Goal: Navigation & Orientation: Find specific page/section

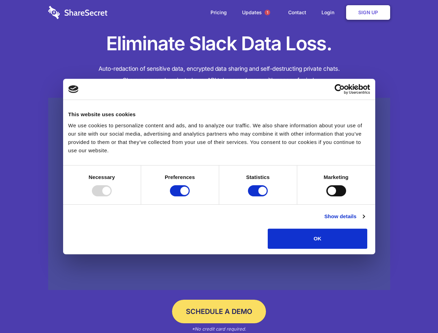
click at [112, 196] on div at bounding box center [102, 190] width 20 height 11
click at [190, 196] on input "Preferences" at bounding box center [180, 190] width 20 height 11
checkbox input "false"
click at [259, 196] on input "Statistics" at bounding box center [258, 190] width 20 height 11
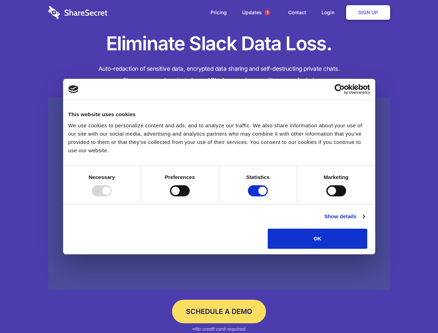
checkbox input "false"
click at [326, 196] on input "Marketing" at bounding box center [336, 190] width 20 height 11
checkbox input "true"
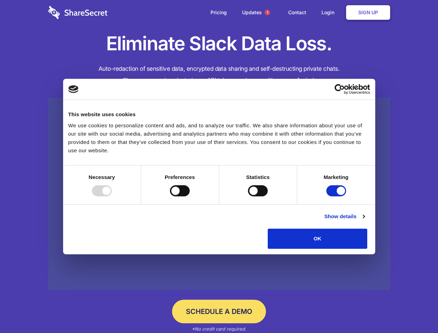
click at [364, 220] on link "Show details" at bounding box center [344, 216] width 40 height 8
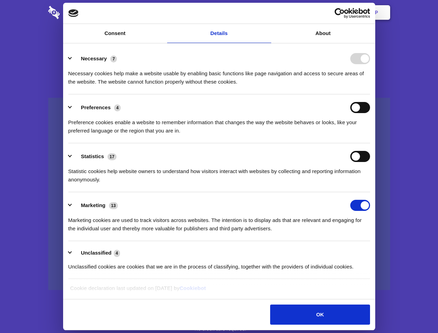
click at [370, 94] on li "Necessary 7 Necessary cookies help make a website usable by enabling basic func…" at bounding box center [219, 69] width 302 height 49
click at [267, 12] on span "1" at bounding box center [267, 13] width 6 height 6
